Goal: Check status: Check status

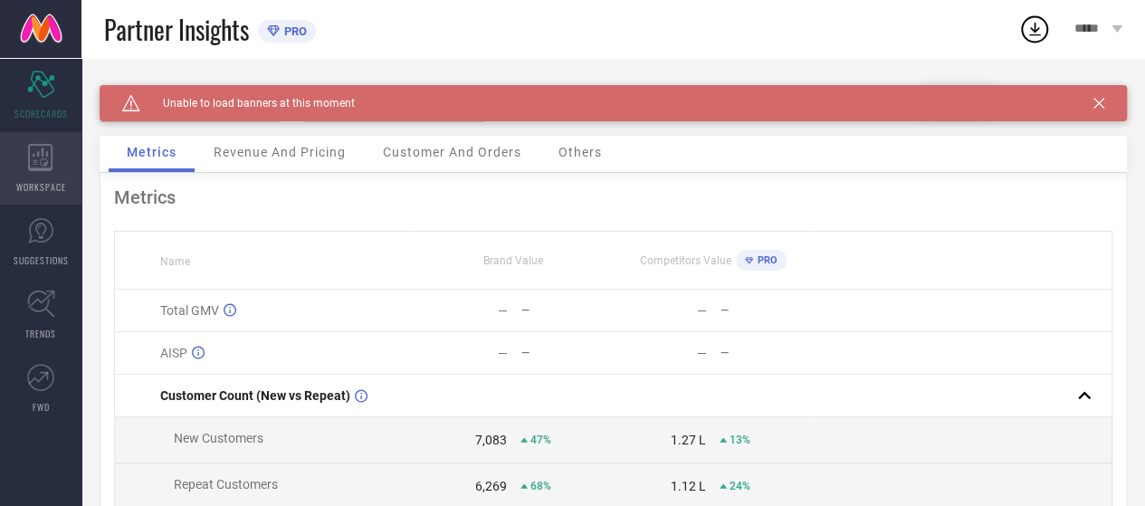
click at [30, 163] on icon at bounding box center [40, 157] width 25 height 27
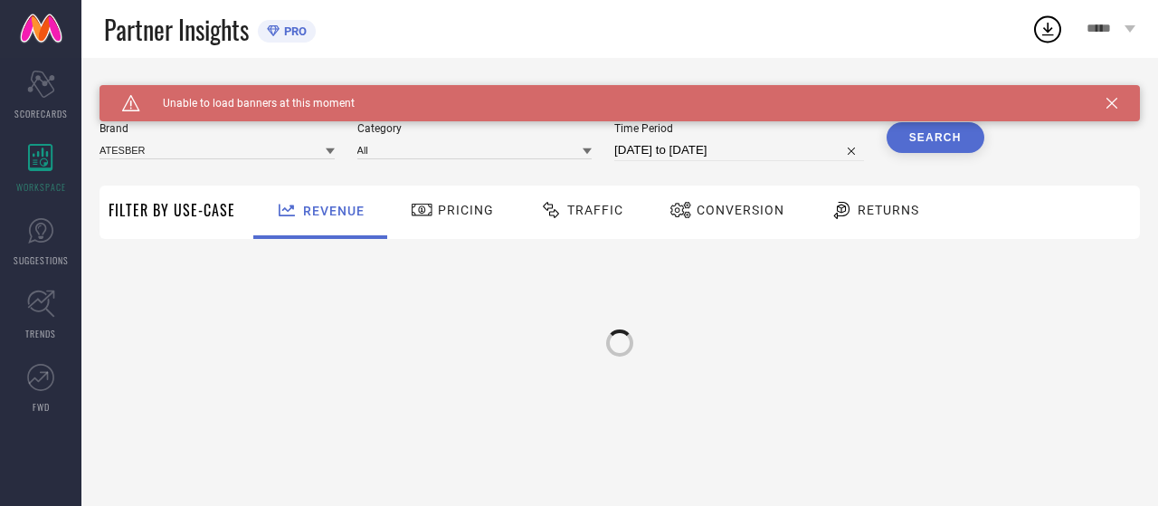
type input "ATESBER"
type input "All"
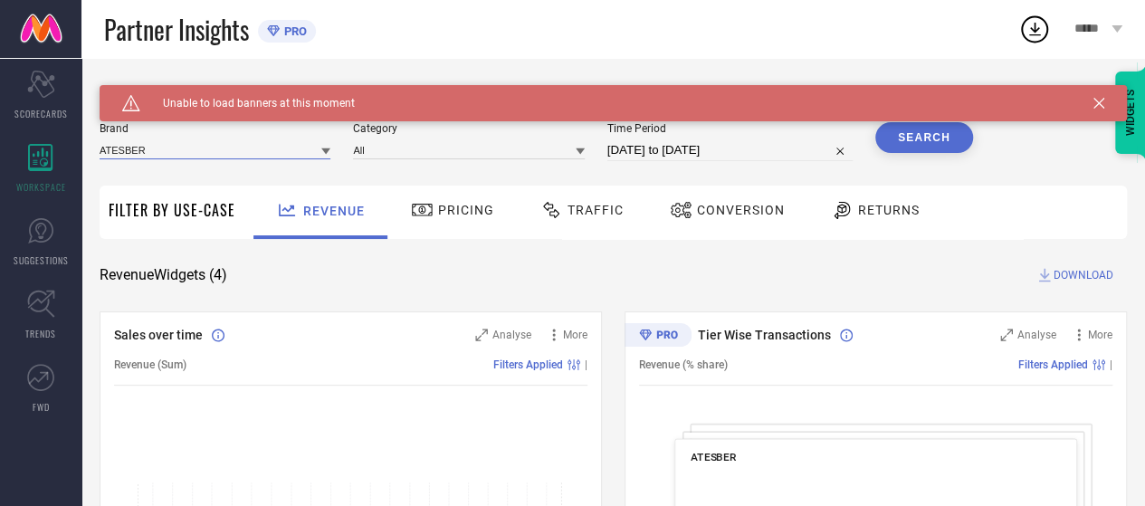
click at [235, 157] on input at bounding box center [215, 149] width 231 height 19
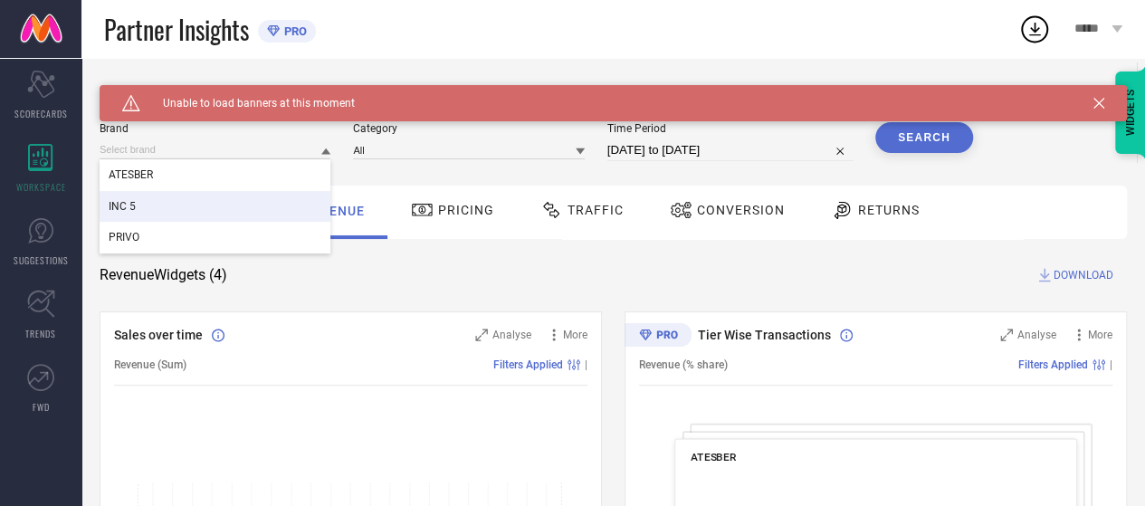
click at [176, 197] on div "INC 5" at bounding box center [215, 206] width 231 height 31
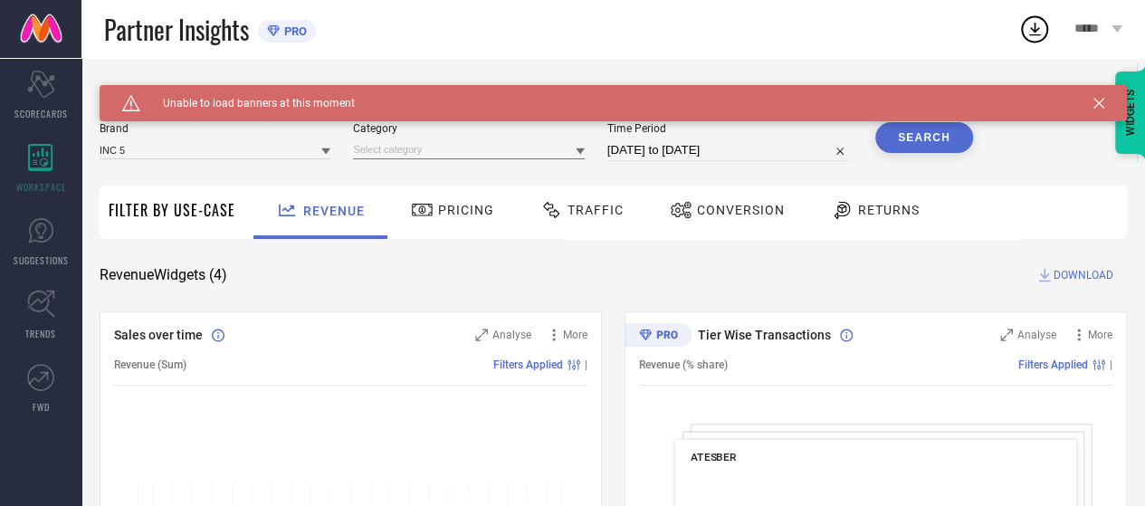
click at [398, 148] on input at bounding box center [468, 149] width 231 height 19
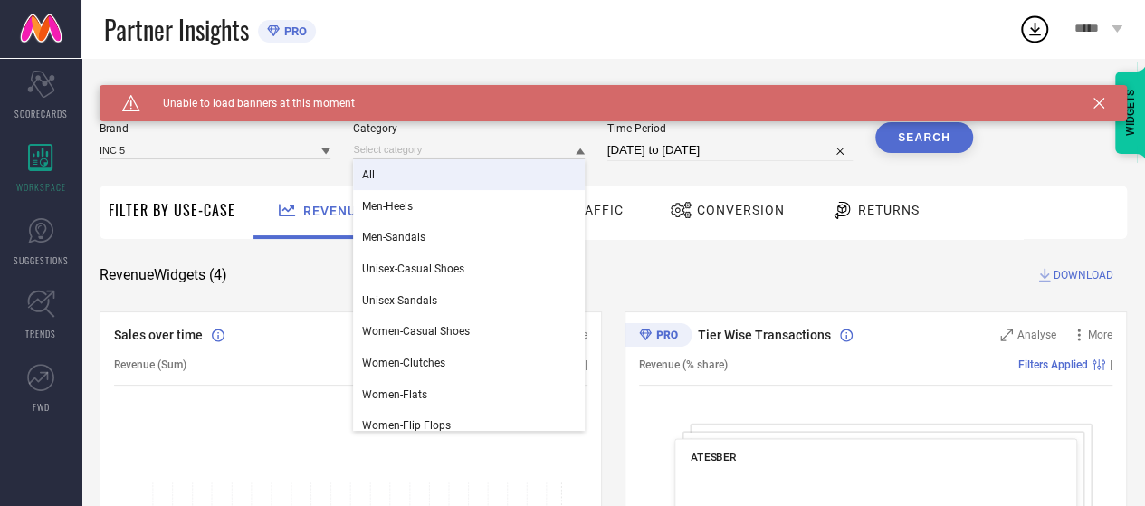
click at [407, 182] on div "All" at bounding box center [468, 174] width 231 height 31
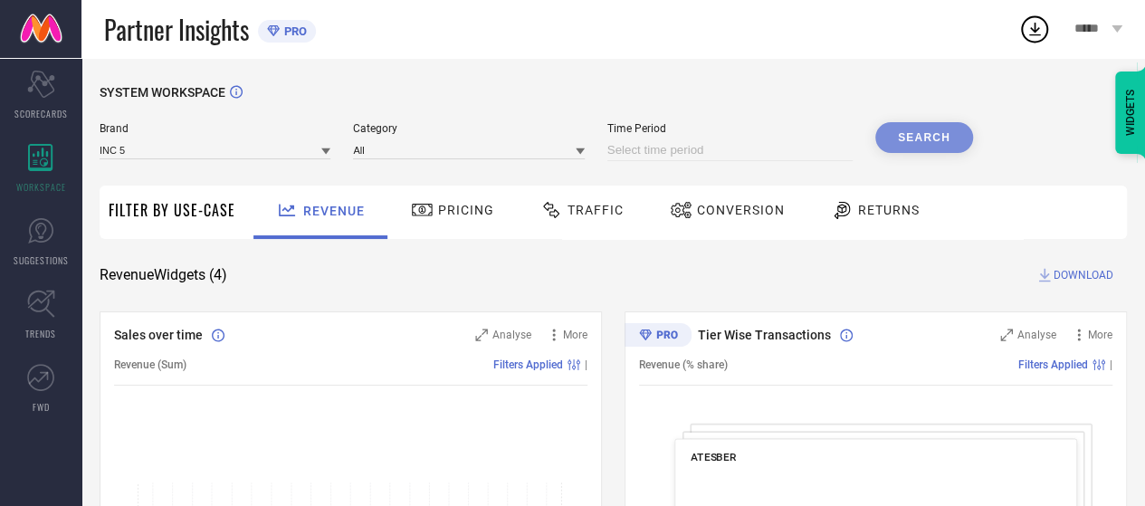
click at [659, 155] on input at bounding box center [729, 150] width 245 height 22
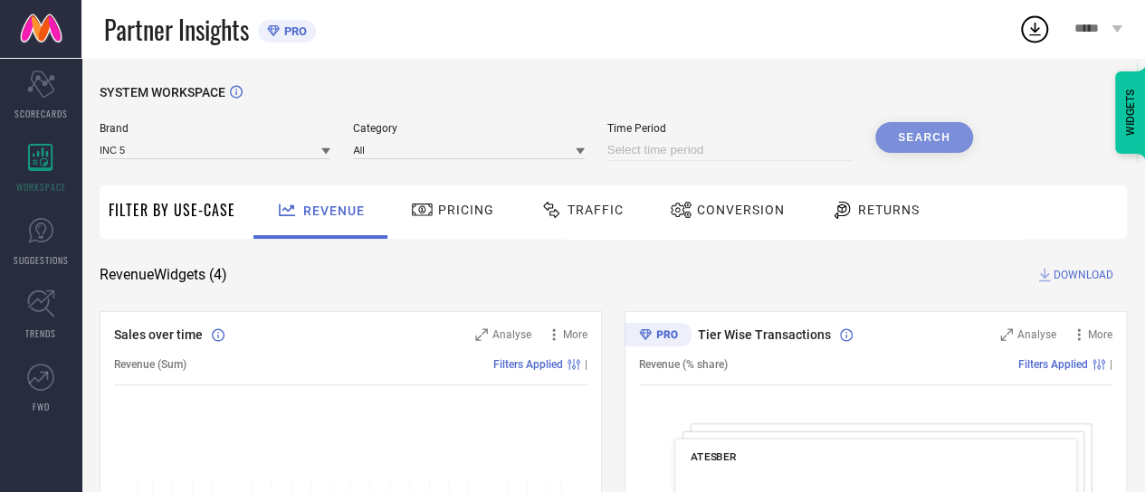
select select "9"
select select "2025"
select select "10"
select select "2025"
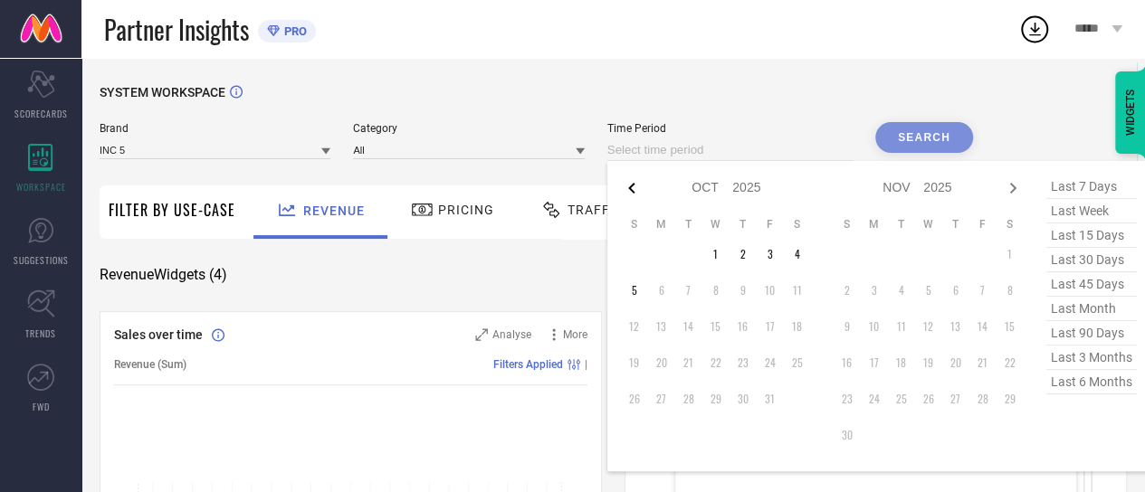
click at [634, 185] on icon at bounding box center [631, 188] width 6 height 11
select select "8"
select select "2025"
select select "9"
select select "2025"
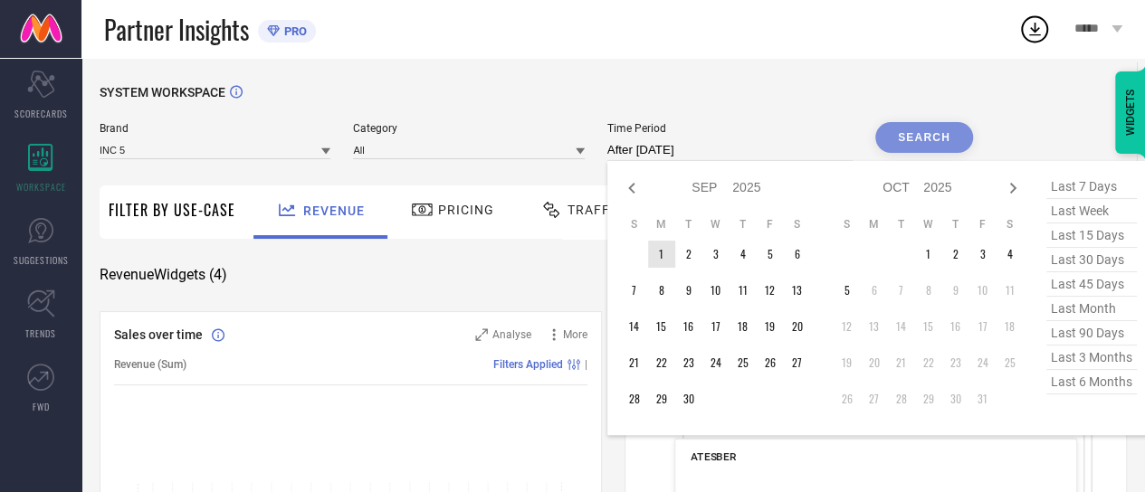
click at [665, 260] on td "1" at bounding box center [661, 254] width 27 height 27
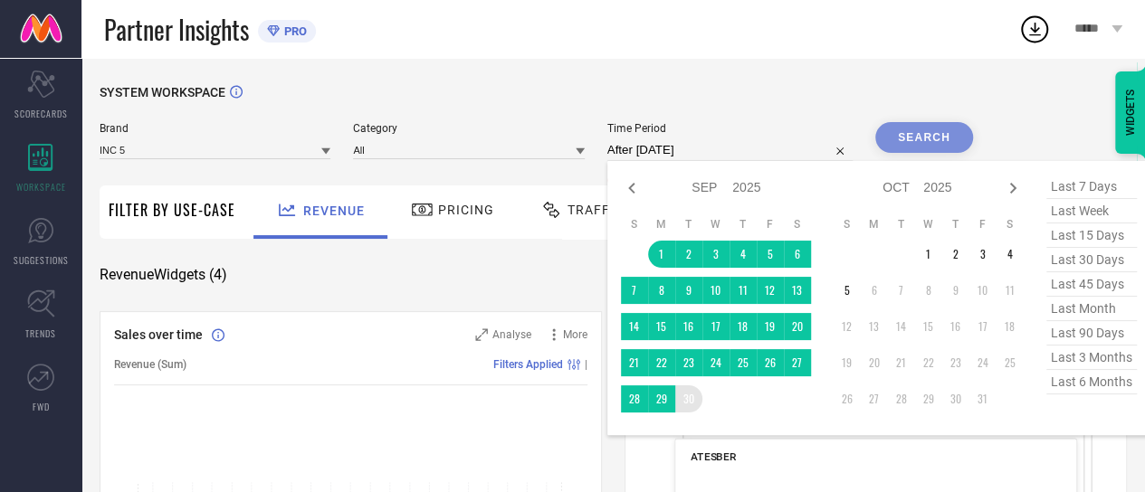
type input "[DATE] to [DATE]"
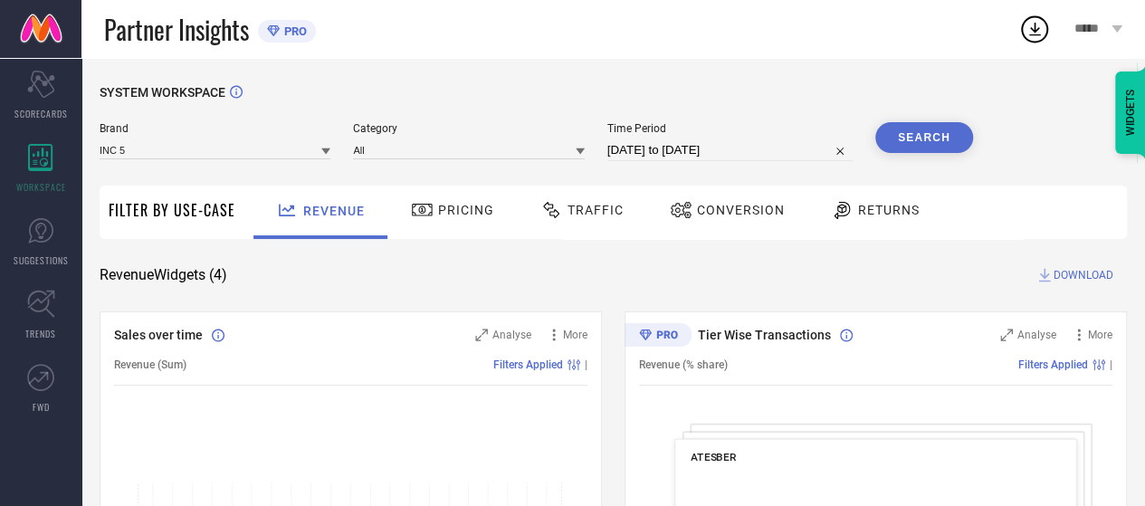
click at [929, 140] on button "Search" at bounding box center [924, 137] width 98 height 31
click at [449, 200] on div "Pricing" at bounding box center [452, 210] width 92 height 31
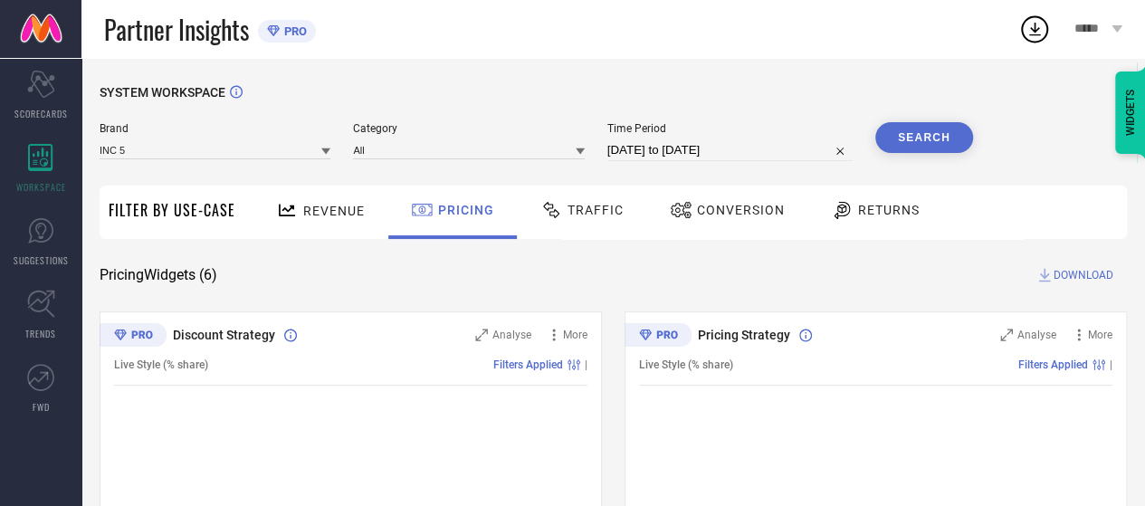
click at [599, 214] on span "Traffic" at bounding box center [595, 210] width 56 height 14
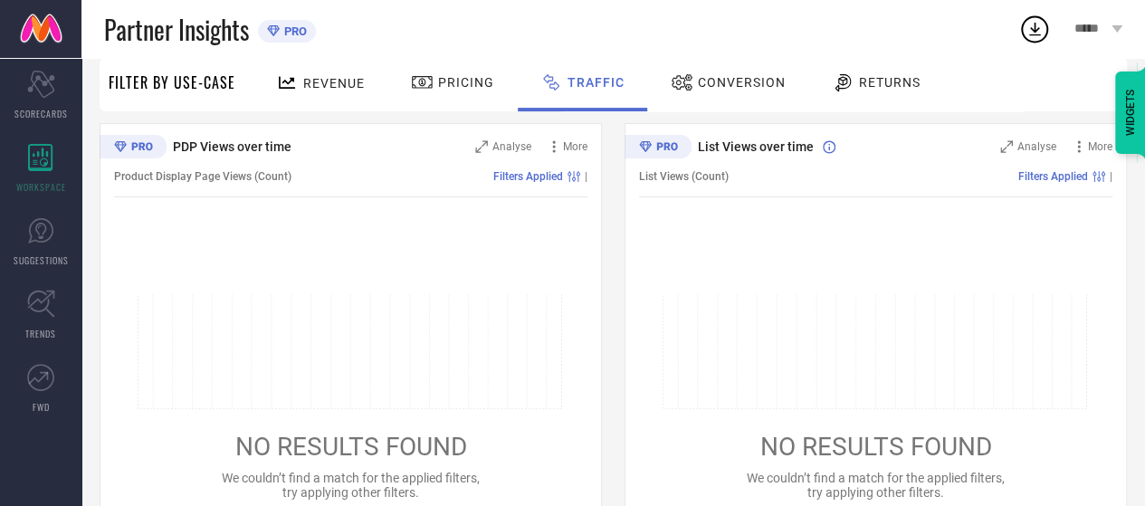
scroll to position [209, 0]
